Goal: Task Accomplishment & Management: Complete application form

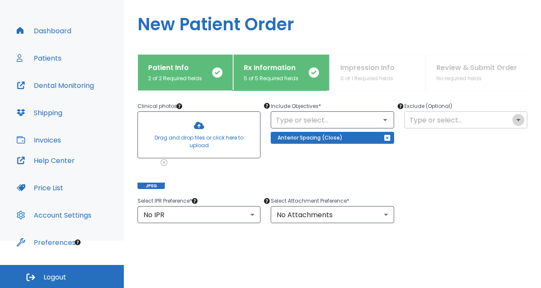
click at [514, 118] on icon "Open" at bounding box center [519, 120] width 10 height 10
click at [209, 241] on html "​ 41 [PERSON_NAME] Dashboard Patients Dental Monitoring Shipping Invoices Help …" at bounding box center [270, 97] width 541 height 288
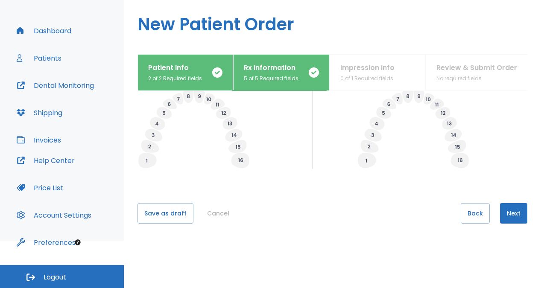
scroll to position [285, 0]
click at [514, 213] on button "Next" at bounding box center [513, 213] width 27 height 21
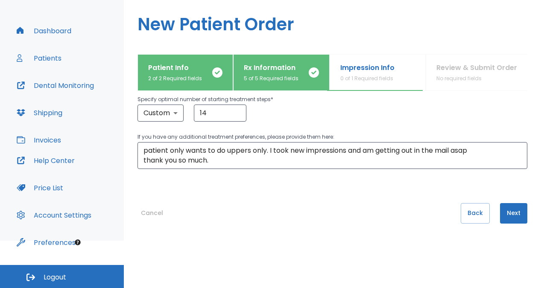
scroll to position [0, 0]
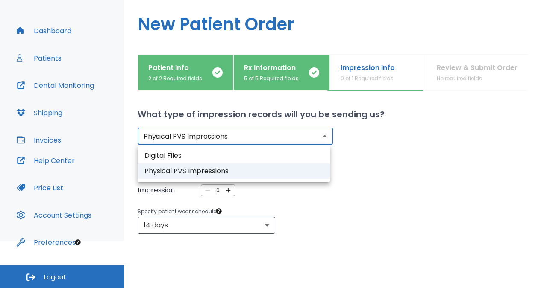
click at [323, 136] on body "​ 41 [PERSON_NAME] Dashboard Patients Dental Monitoring Shipping Invoices Help …" at bounding box center [273, 97] width 547 height 288
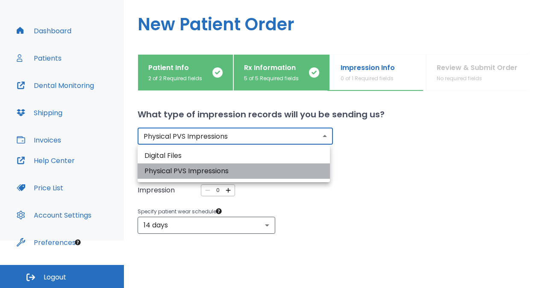
click at [305, 169] on li "Physical PVS Impressions" at bounding box center [234, 171] width 192 height 15
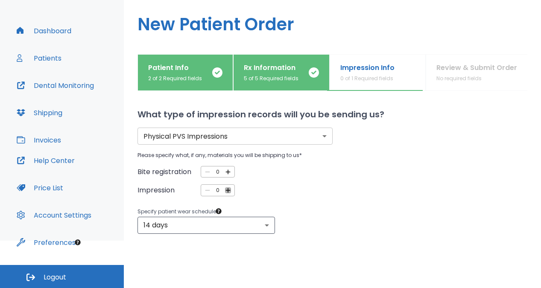
click at [229, 190] on icon "button" at bounding box center [228, 191] width 8 height 8
type input "1"
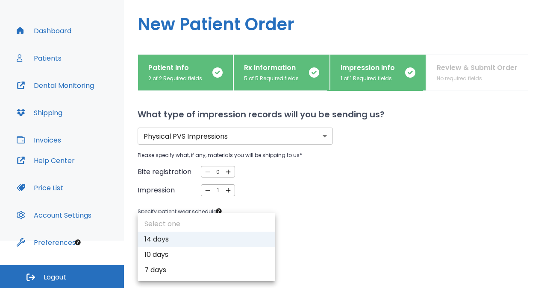
click at [268, 226] on body "​ 41 [PERSON_NAME] Dashboard Patients Dental Monitoring Shipping Invoices Help …" at bounding box center [273, 97] width 547 height 288
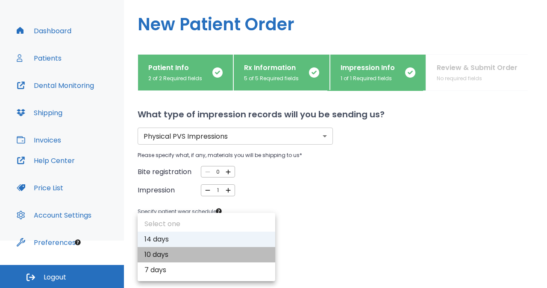
click at [200, 252] on li "10 days" at bounding box center [207, 254] width 138 height 15
type input "2"
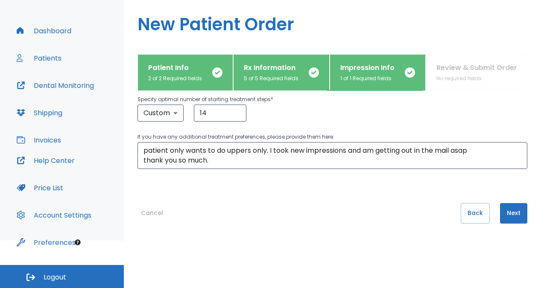
scroll to position [150, 0]
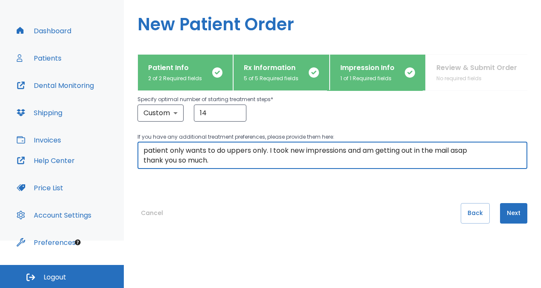
click at [305, 150] on textarea "patient only wants to do uppers only. I took new impressions and am getting out…" at bounding box center [333, 156] width 378 height 20
click at [336, 156] on textarea "patient only wants to do uppers only. I took impressions and am getting out in …" at bounding box center [333, 156] width 378 height 20
click at [270, 150] on textarea "patient only wants to do uppers only. I took impressions and am getting out in …" at bounding box center [333, 156] width 378 height 20
type textarea "patient only wants to do uppers only and is only concerned about closing space …"
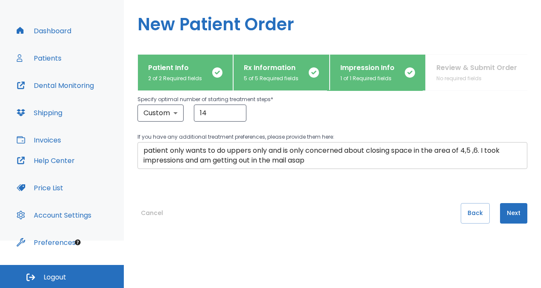
click at [316, 165] on div "patient only wants to do uppers only and is only concerned about closing space …" at bounding box center [333, 155] width 390 height 27
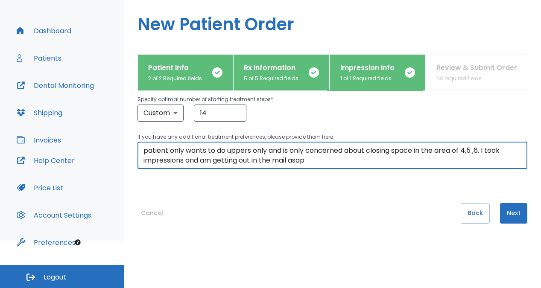
click at [319, 160] on textarea "patient only wants to do uppers only and is only concerned about closing space …" at bounding box center [333, 156] width 378 height 20
click at [508, 216] on button "Next" at bounding box center [513, 213] width 27 height 21
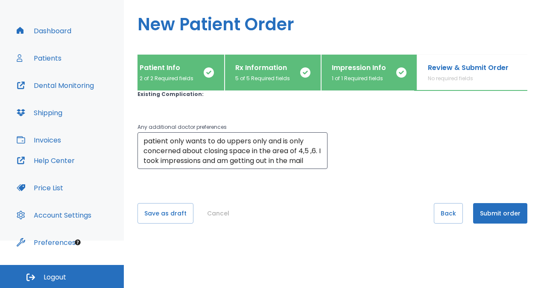
scroll to position [0, 16]
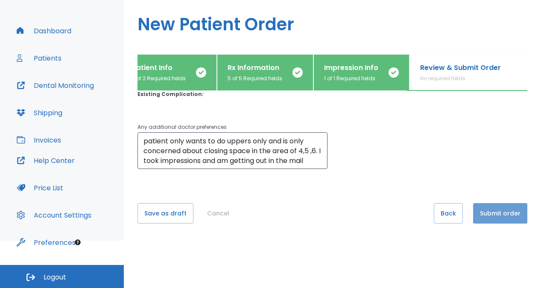
click at [508, 216] on button "Submit order" at bounding box center [500, 213] width 54 height 21
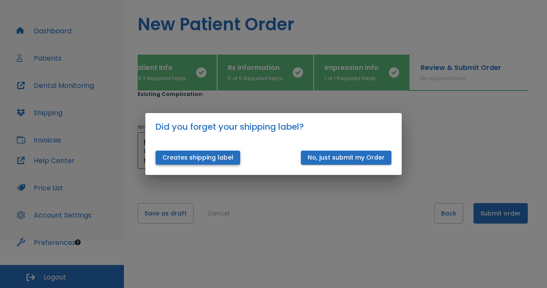
click at [211, 157] on button "Creates shipping label" at bounding box center [198, 158] width 85 height 14
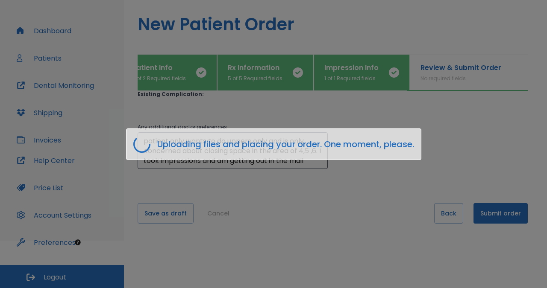
scroll to position [0, 11]
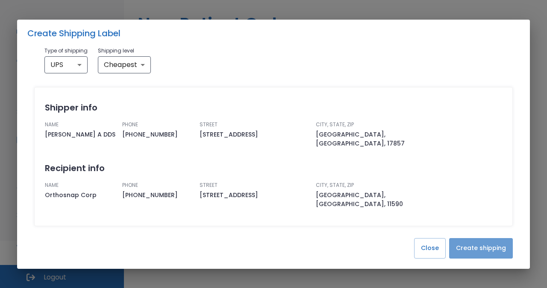
click at [488, 242] on button "Create shipping" at bounding box center [481, 248] width 64 height 21
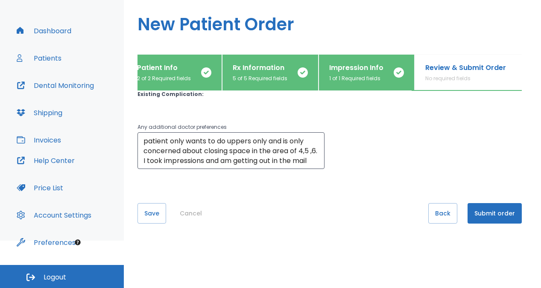
scroll to position [0, 0]
click at [492, 172] on div "Review the information Objective : Anterior Spacing (Close) Existing Complicati…" at bounding box center [333, 118] width 390 height 150
click at [487, 215] on button "Submit order" at bounding box center [500, 213] width 54 height 21
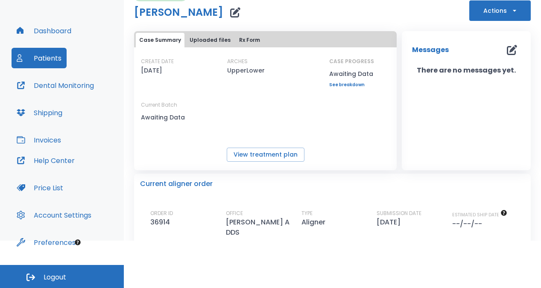
scroll to position [47, 0]
